Goal: Task Accomplishment & Management: Use online tool/utility

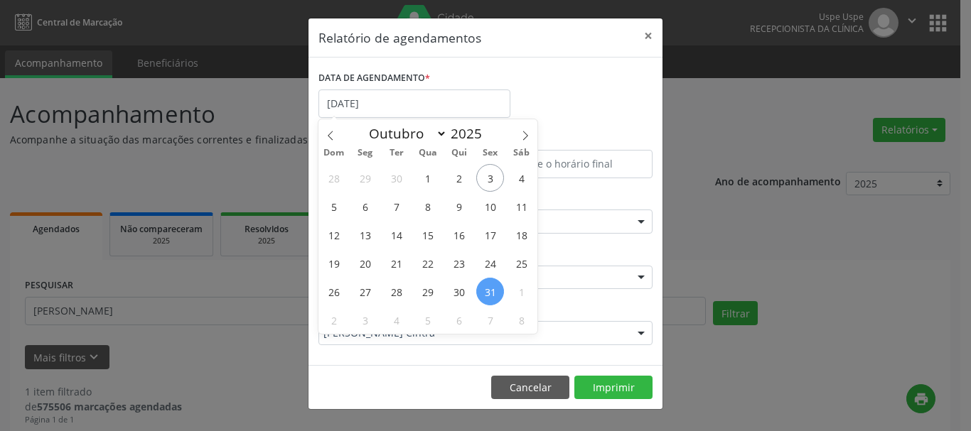
select select "9"
click at [367, 208] on span "6" at bounding box center [365, 207] width 28 height 28
type input "[DATE]"
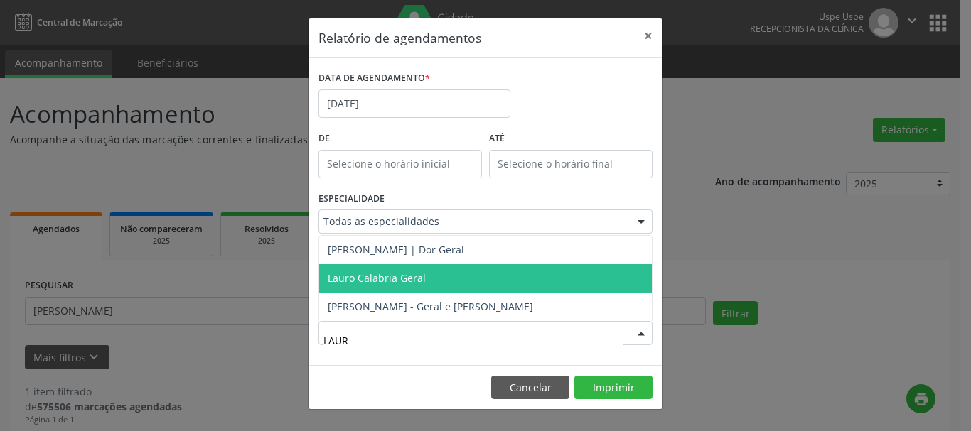
click at [402, 281] on span "Lauro Calabria Geral" at bounding box center [377, 278] width 98 height 14
type input "LAUR"
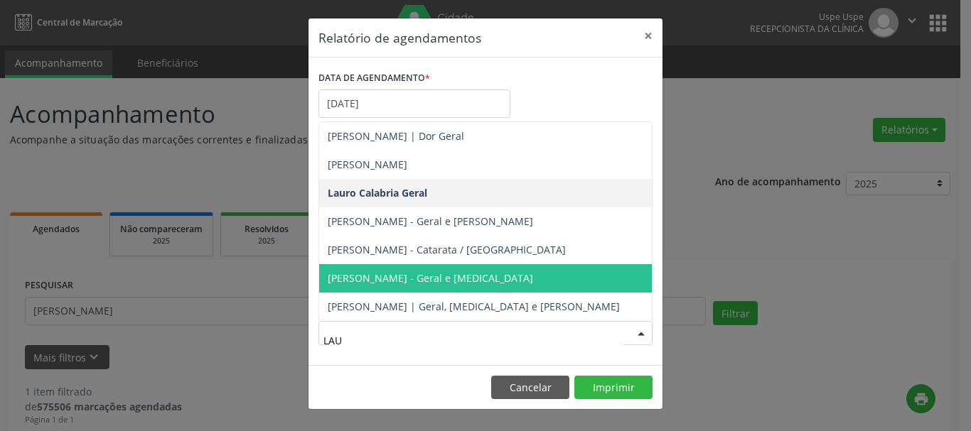
type input "LAUR"
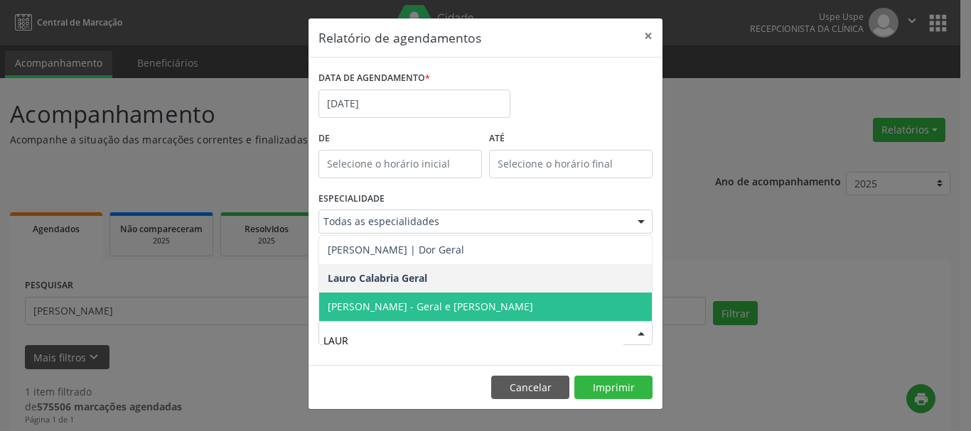
click at [414, 300] on span "[PERSON_NAME] - Geral e [PERSON_NAME]" at bounding box center [430, 307] width 205 height 14
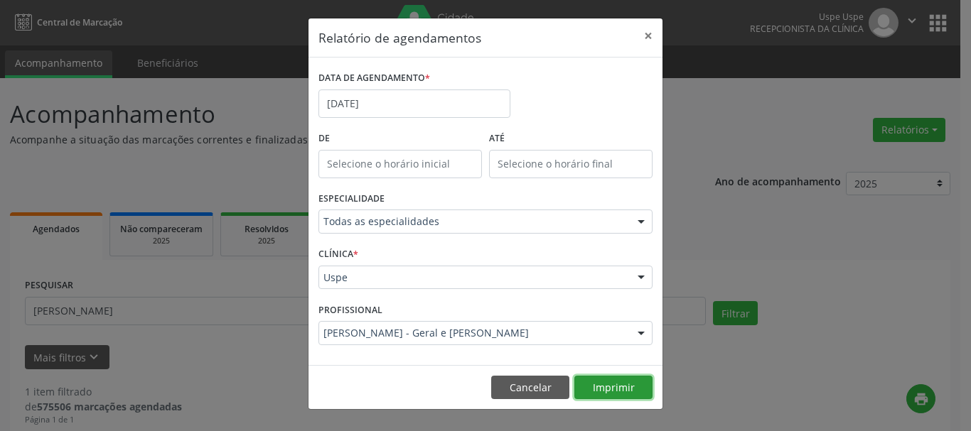
click at [603, 384] on button "Imprimir" at bounding box center [613, 388] width 78 height 24
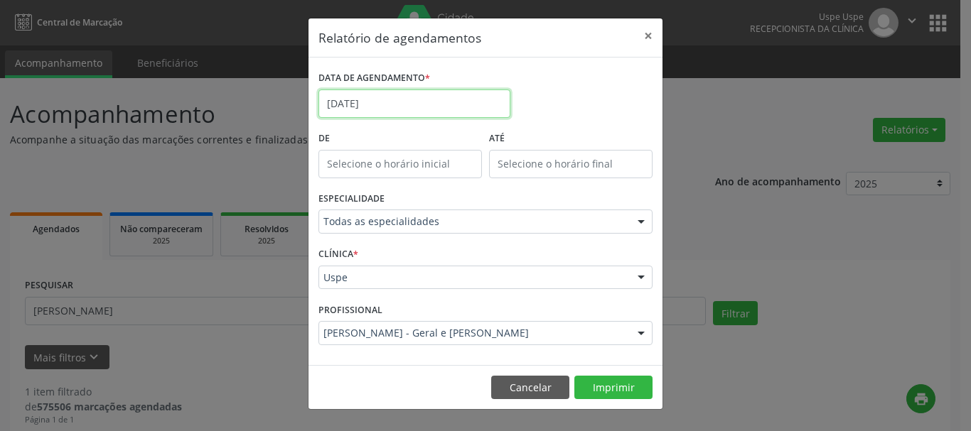
click at [463, 103] on input "[DATE]" at bounding box center [414, 104] width 192 height 28
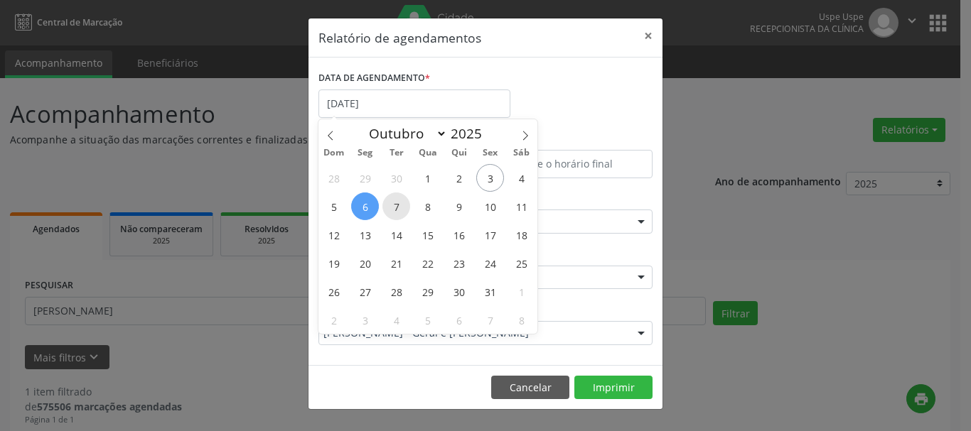
click at [391, 208] on span "7" at bounding box center [396, 207] width 28 height 28
type input "[DATE]"
click at [523, 139] on icon at bounding box center [525, 136] width 10 height 10
select select "10"
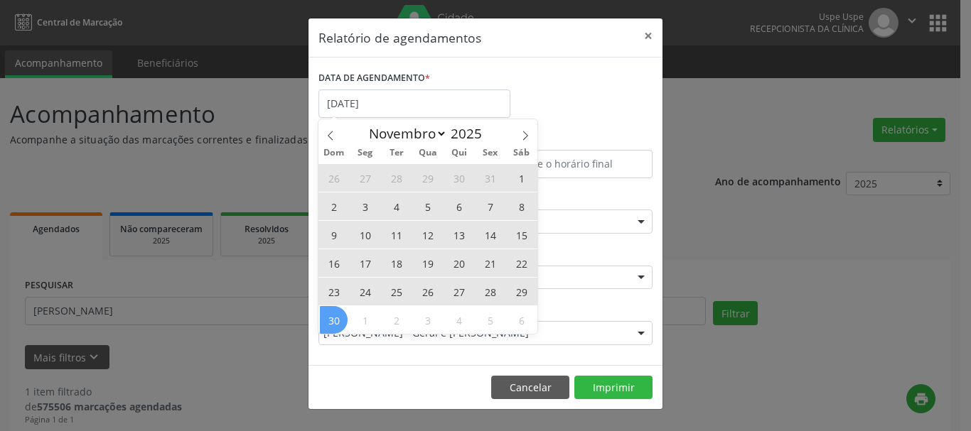
click at [328, 320] on span "30" at bounding box center [334, 320] width 28 height 28
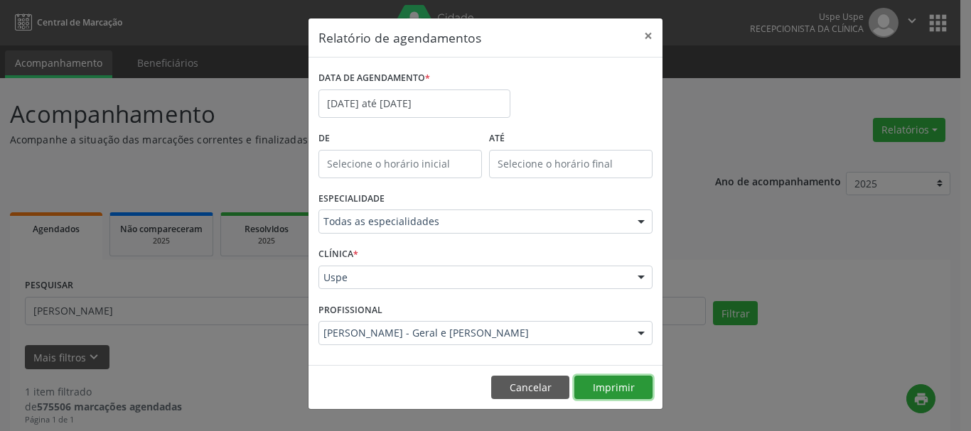
click at [625, 387] on button "Imprimir" at bounding box center [613, 388] width 78 height 24
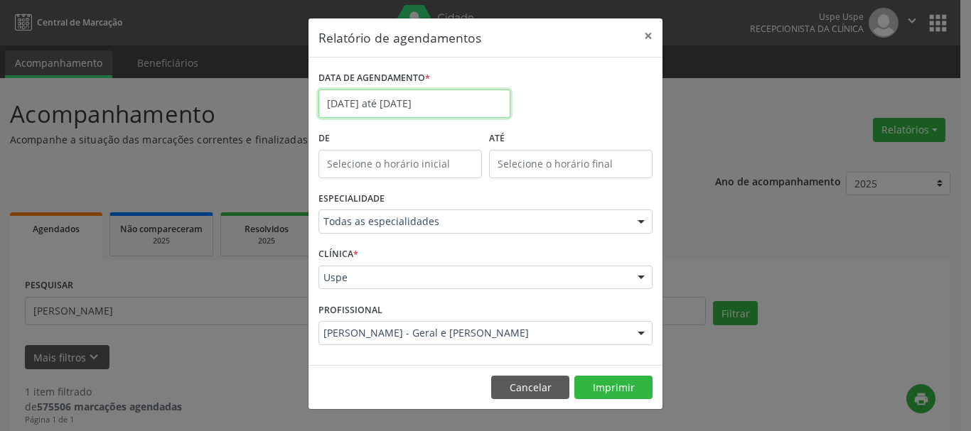
click at [356, 91] on input "[DATE] até [DATE]" at bounding box center [414, 104] width 192 height 28
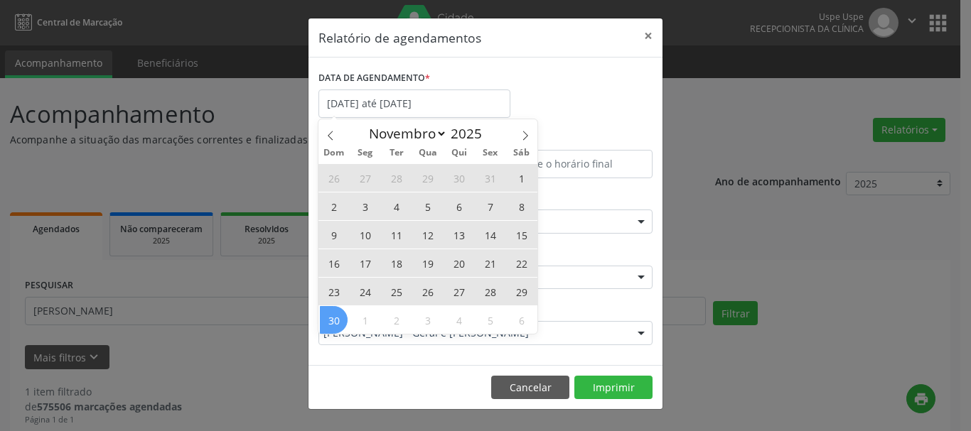
click at [367, 210] on span "3" at bounding box center [365, 207] width 28 height 28
type input "[DATE]"
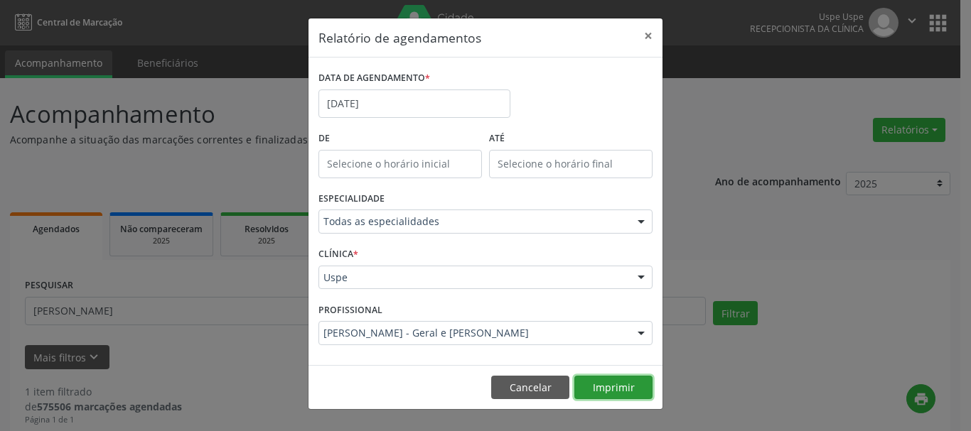
click at [620, 393] on button "Imprimir" at bounding box center [613, 388] width 78 height 24
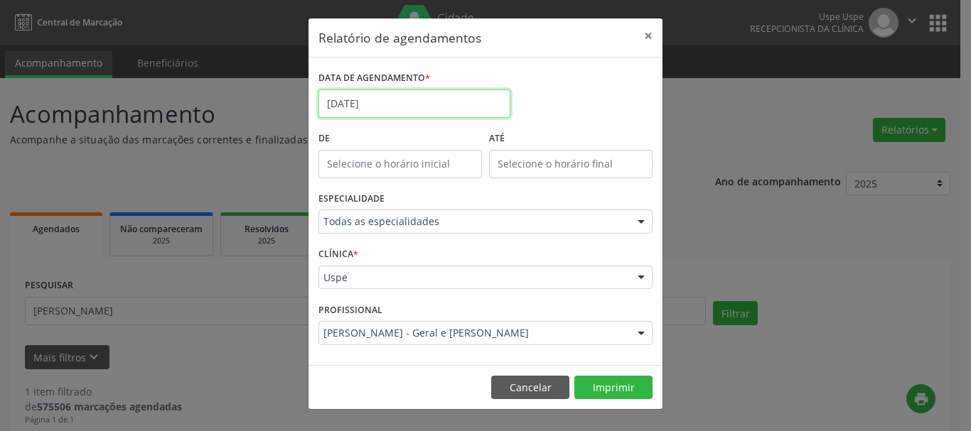
click at [399, 99] on input "[DATE]" at bounding box center [414, 104] width 192 height 28
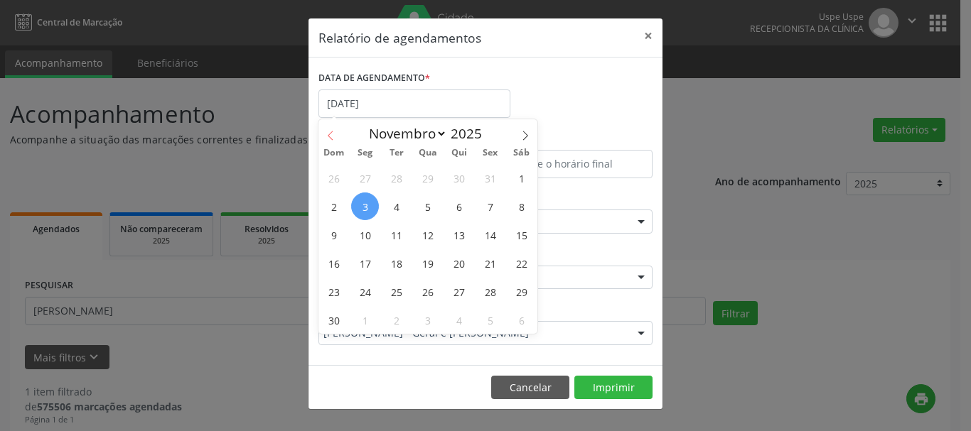
click at [329, 137] on icon at bounding box center [330, 136] width 10 height 10
select select "9"
click at [366, 230] on span "13" at bounding box center [365, 235] width 28 height 28
type input "[DATE]"
click at [366, 230] on span "13" at bounding box center [365, 235] width 28 height 28
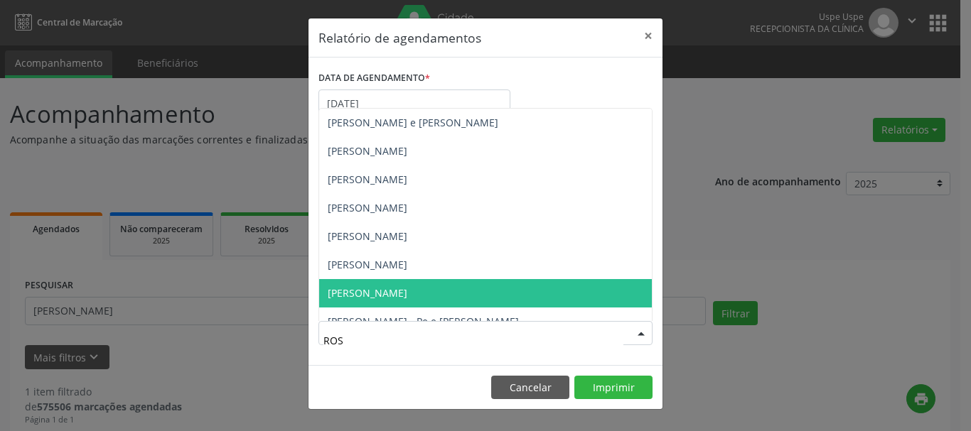
type input "ROST"
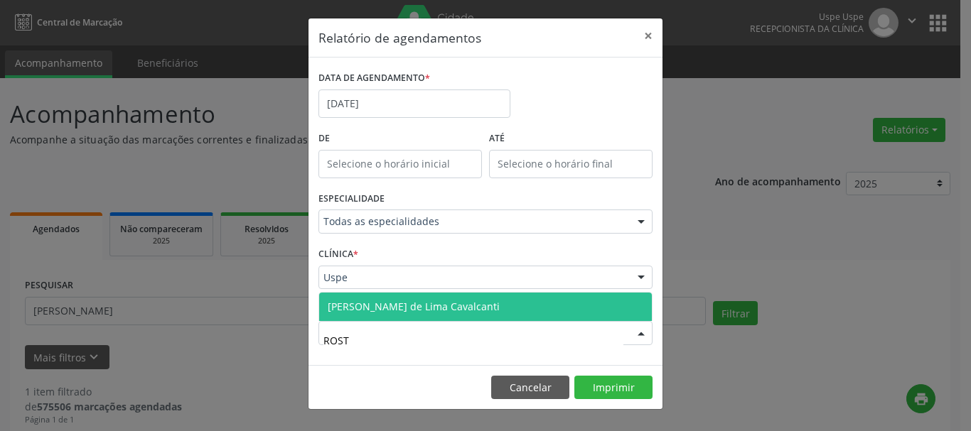
click at [387, 310] on span "[PERSON_NAME] de Lima Cavalcanti" at bounding box center [414, 307] width 172 height 14
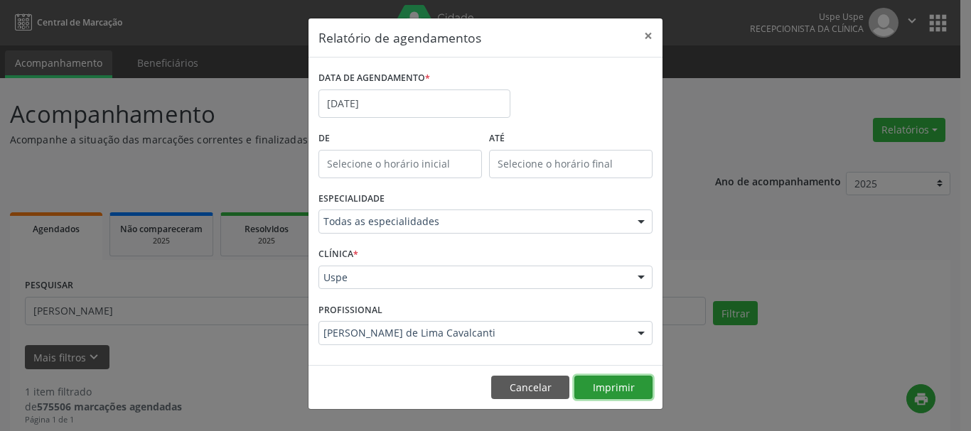
click at [637, 381] on button "Imprimir" at bounding box center [613, 388] width 78 height 24
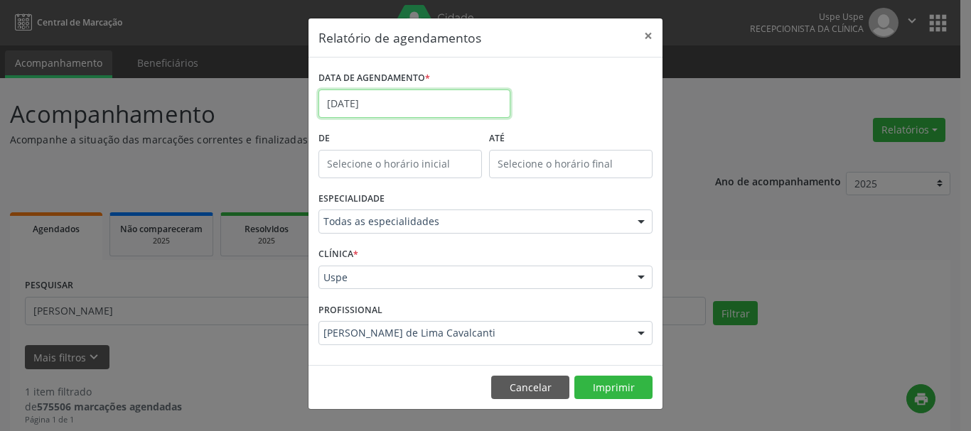
click at [410, 102] on input "[DATE]" at bounding box center [414, 104] width 192 height 28
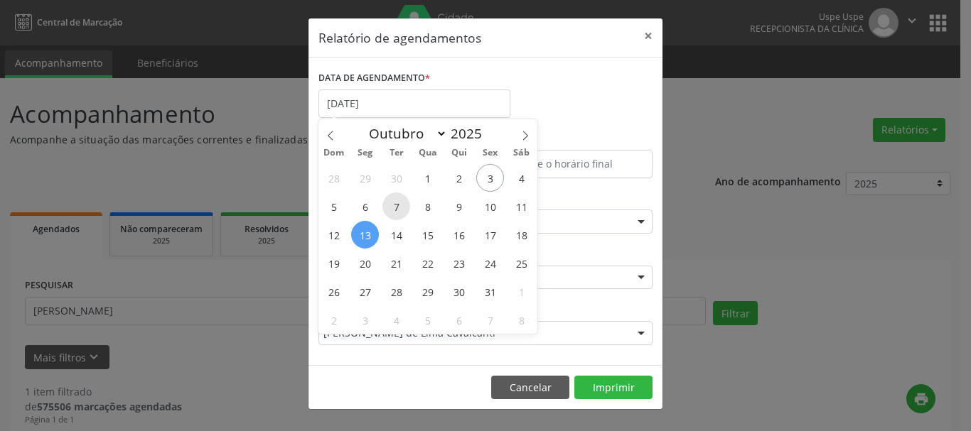
click at [397, 212] on span "7" at bounding box center [396, 207] width 28 height 28
type input "[DATE]"
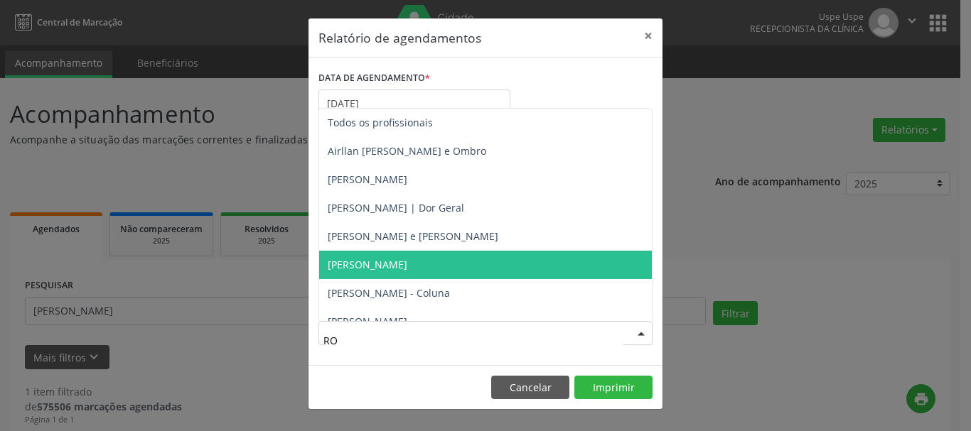
type input "[PERSON_NAME]"
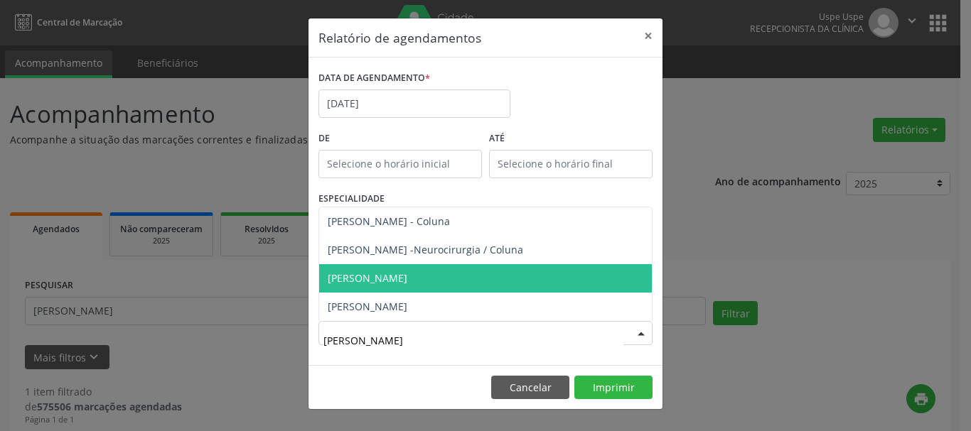
click at [404, 274] on span "[PERSON_NAME]" at bounding box center [368, 278] width 80 height 14
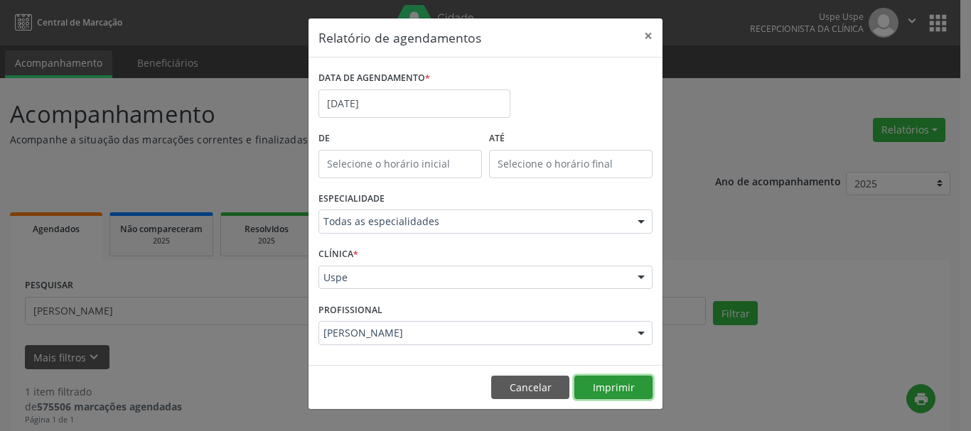
click at [618, 380] on button "Imprimir" at bounding box center [613, 388] width 78 height 24
